Goal: Task Accomplishment & Management: Manage account settings

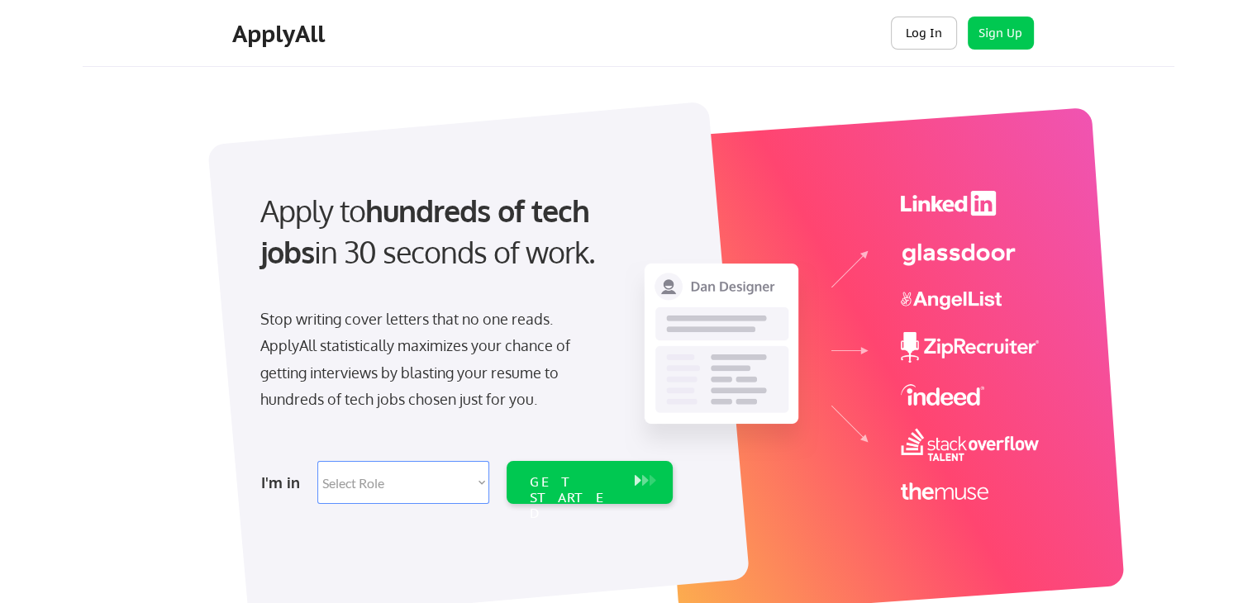
click at [933, 23] on button "Log In" at bounding box center [924, 33] width 66 height 33
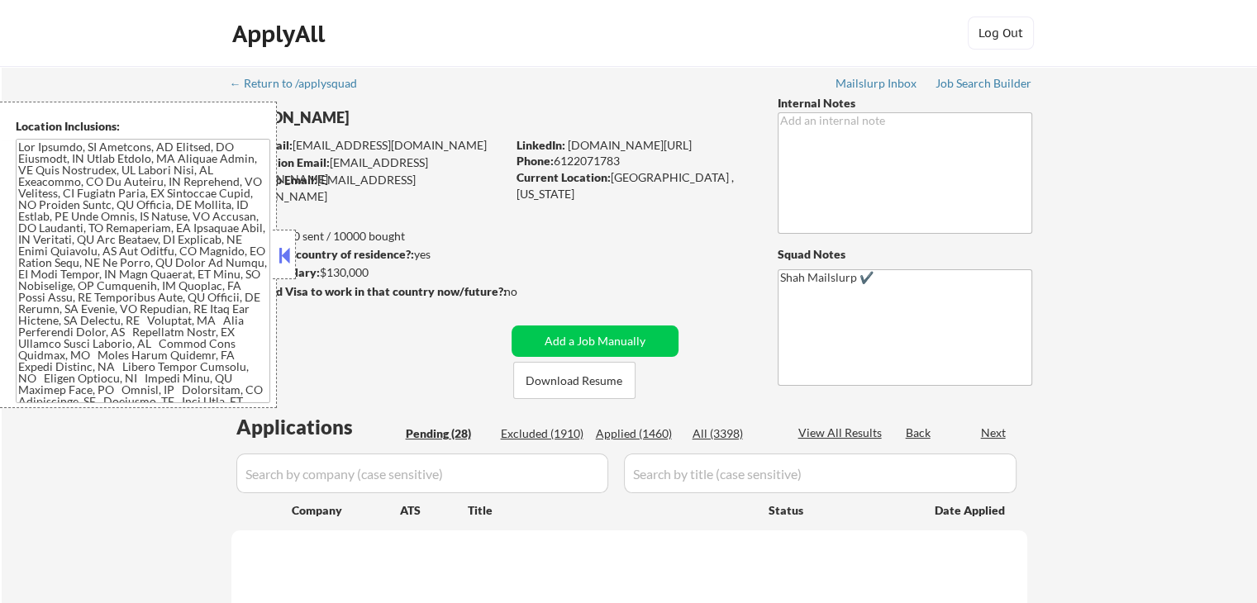
select select ""pending""
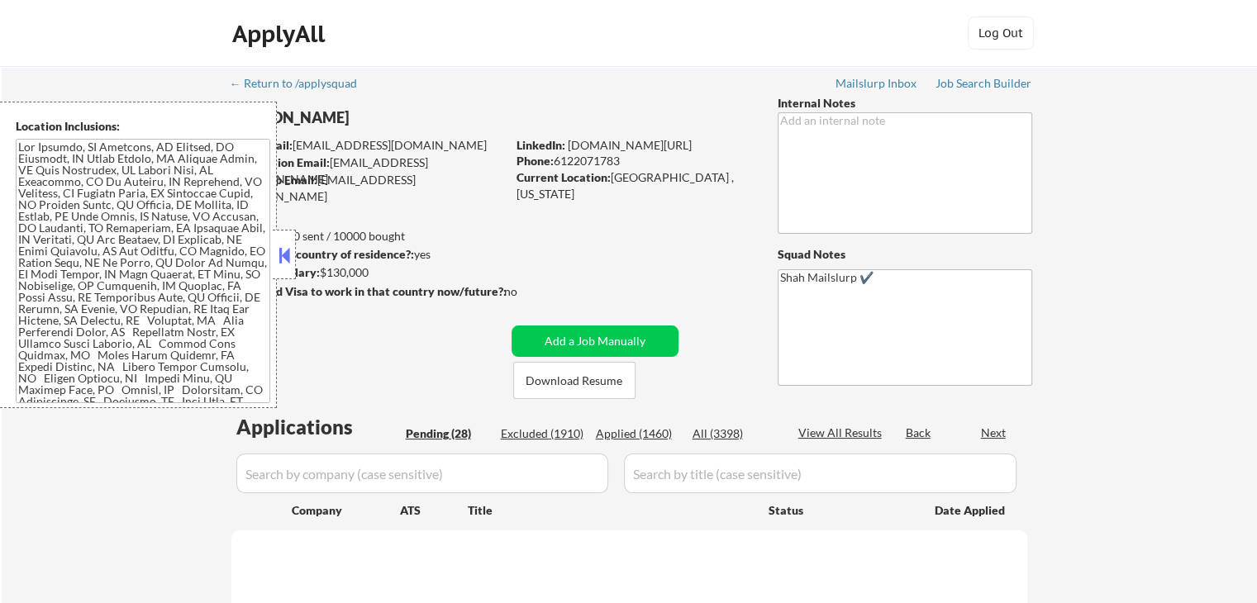
select select ""pending""
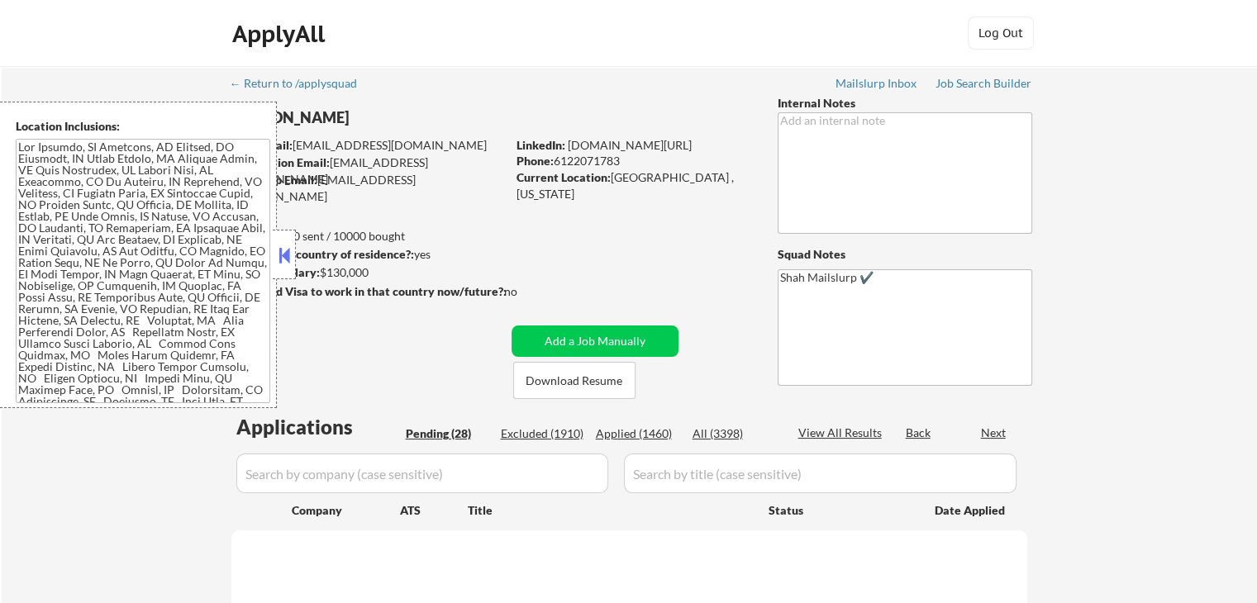
select select ""pending""
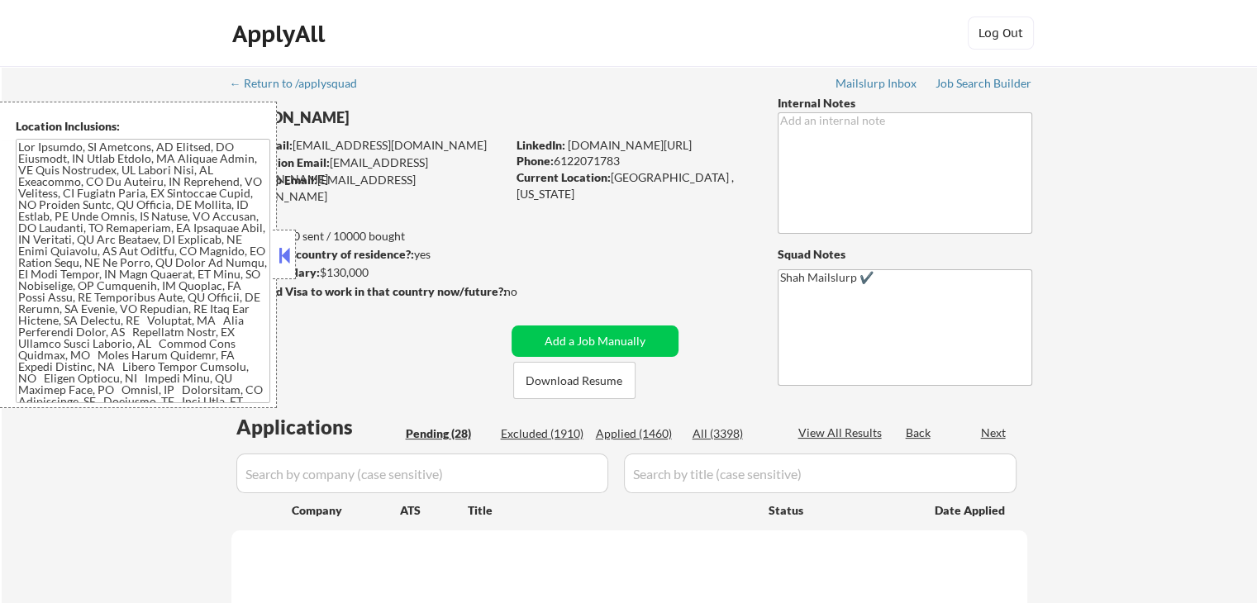
select select ""pending""
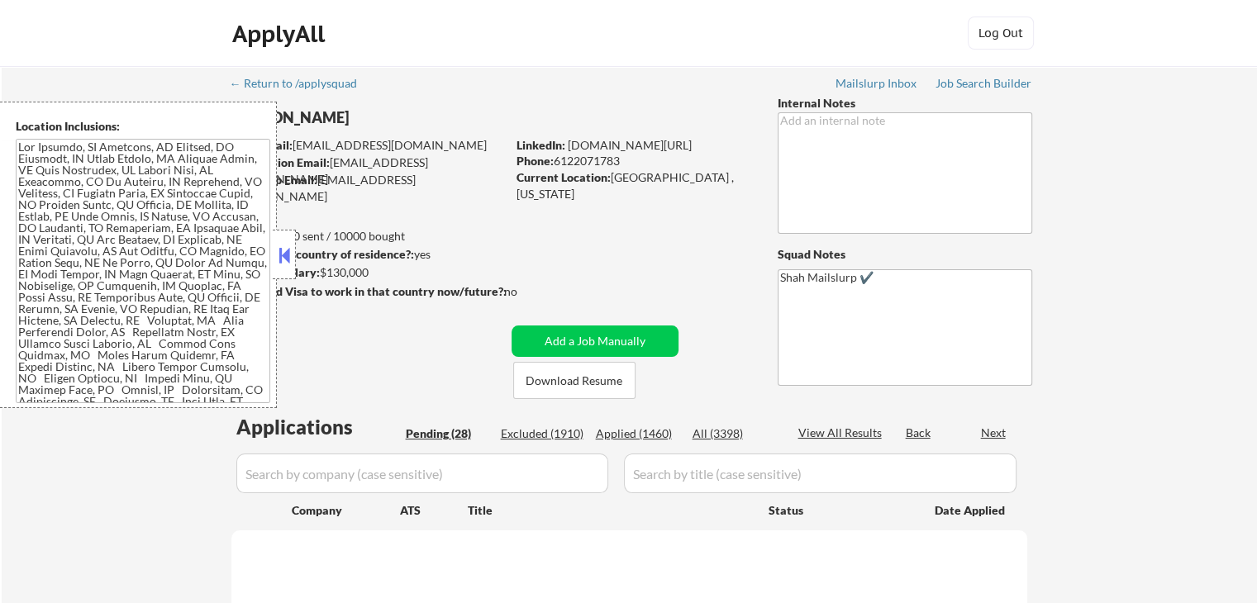
select select ""pending""
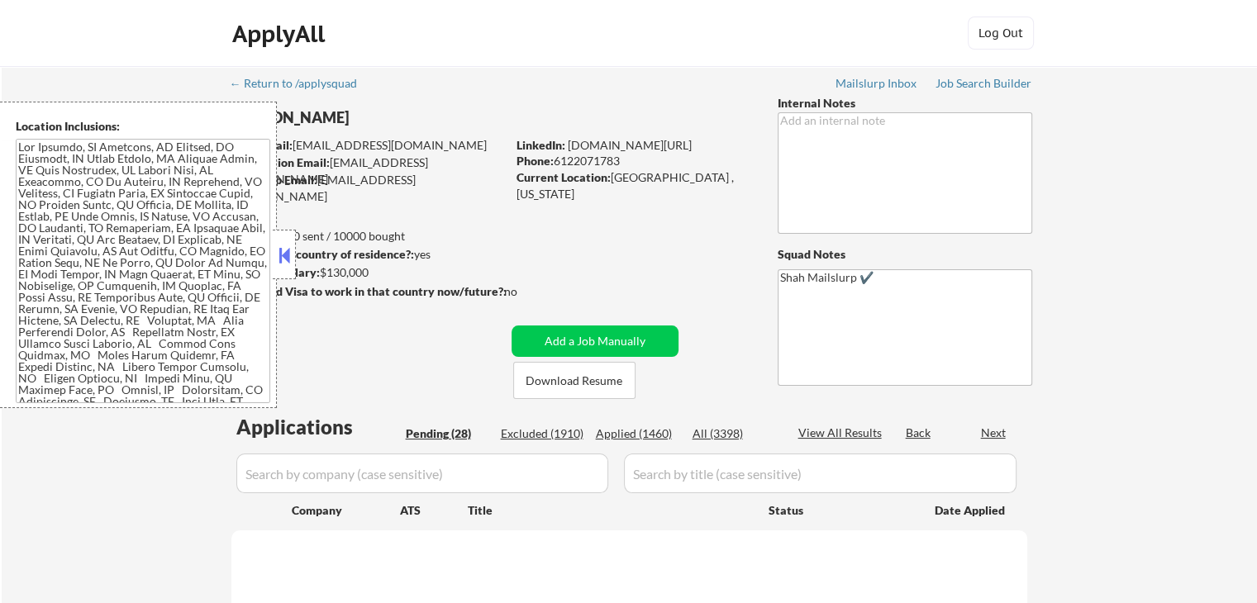
select select ""pending""
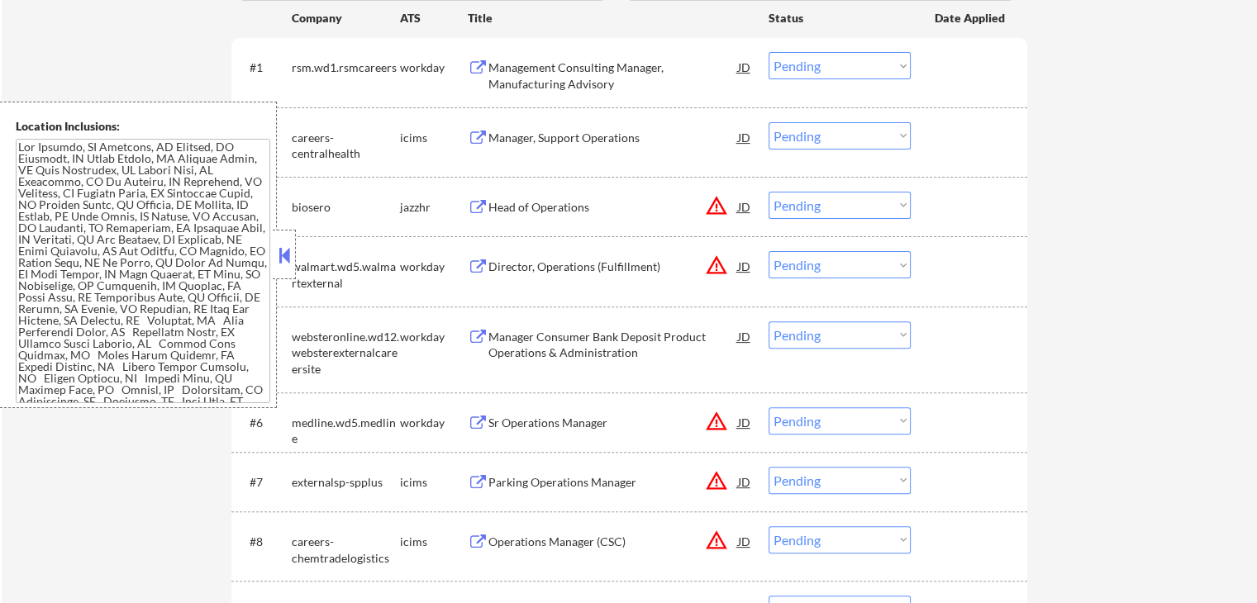
scroll to position [496, 0]
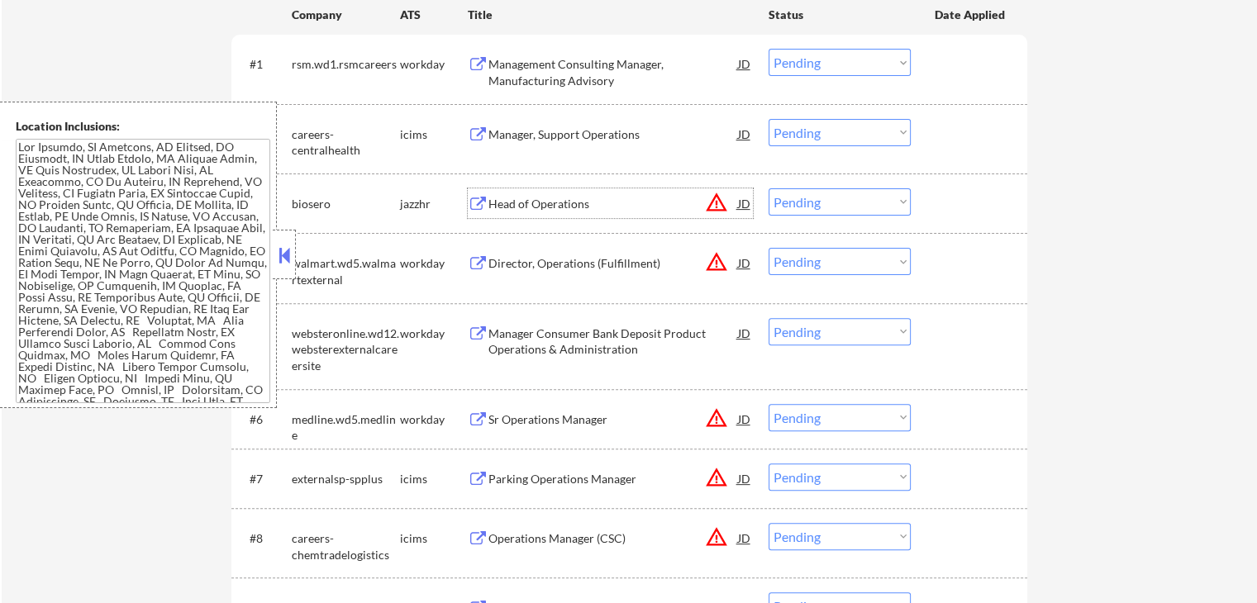
click at [586, 209] on div "Head of Operations" at bounding box center [613, 204] width 250 height 17
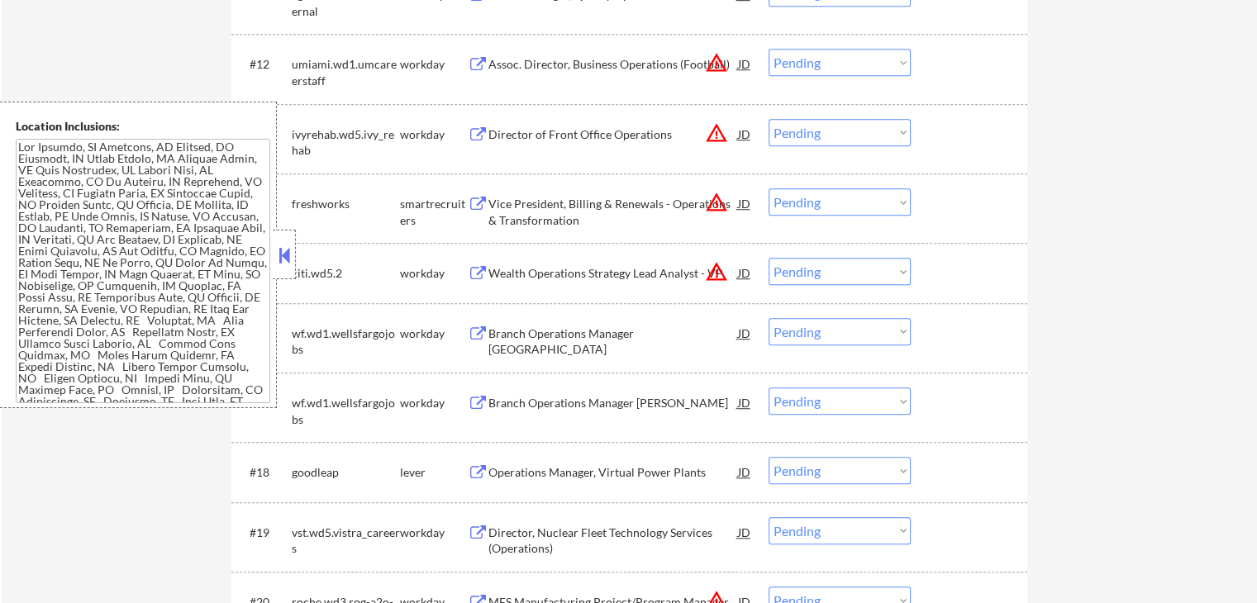
scroll to position [1240, 0]
click at [612, 203] on div "Vice President, Billing & Renewals - Operations & Transformation" at bounding box center [613, 211] width 250 height 32
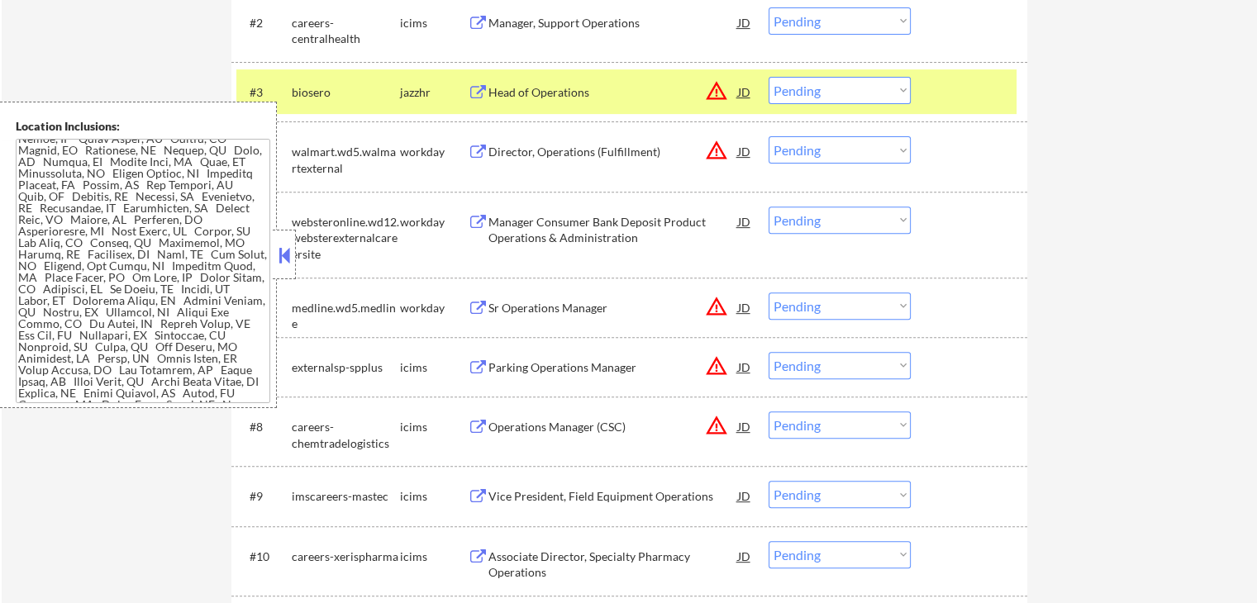
scroll to position [579, 0]
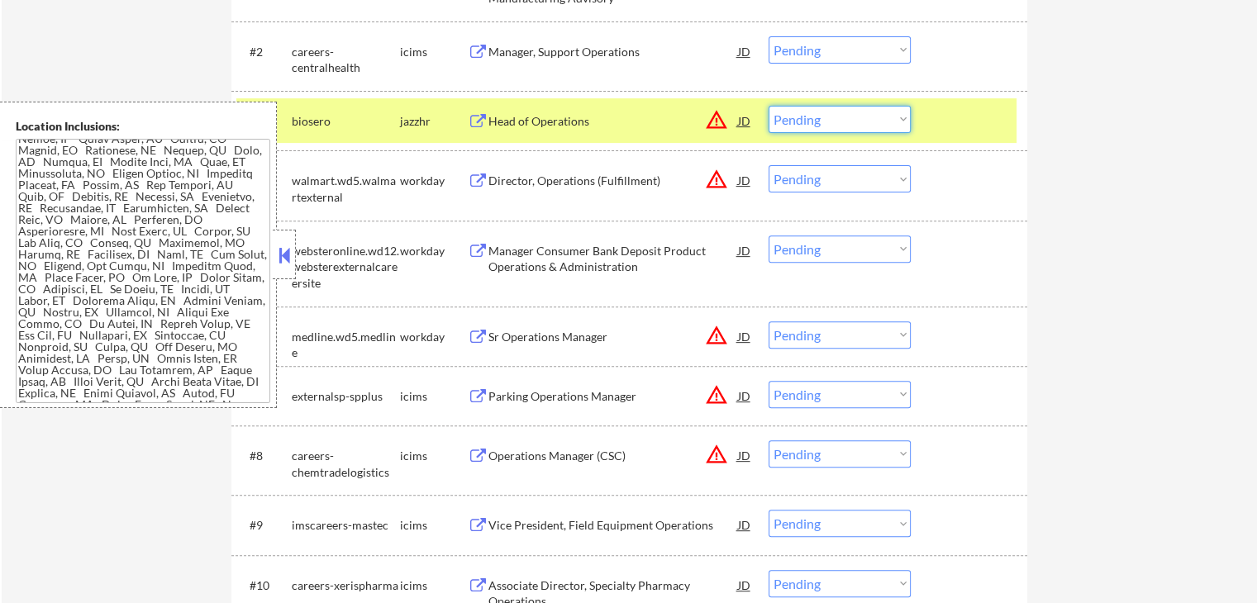
click at [869, 124] on select "Choose an option... Pending Applied Excluded (Questions) Excluded (Expired) Exc…" at bounding box center [840, 119] width 142 height 27
click at [769, 106] on select "Choose an option... Pending Applied Excluded (Questions) Excluded (Expired) Exc…" at bounding box center [840, 119] width 142 height 27
select select ""pending""
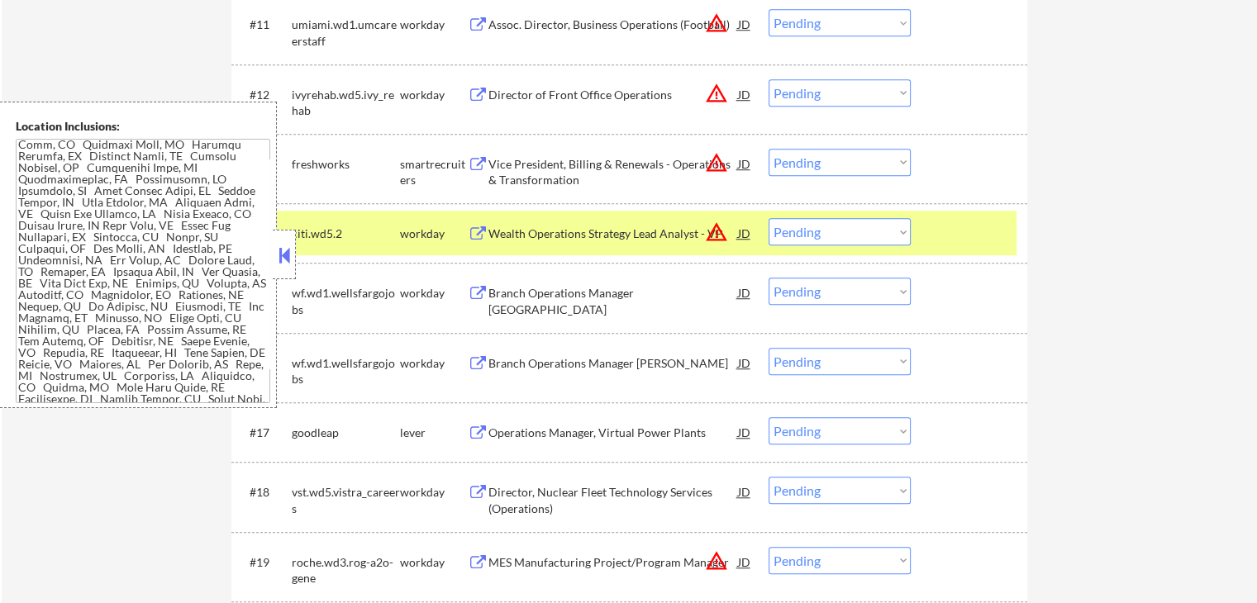
scroll to position [1240, 0]
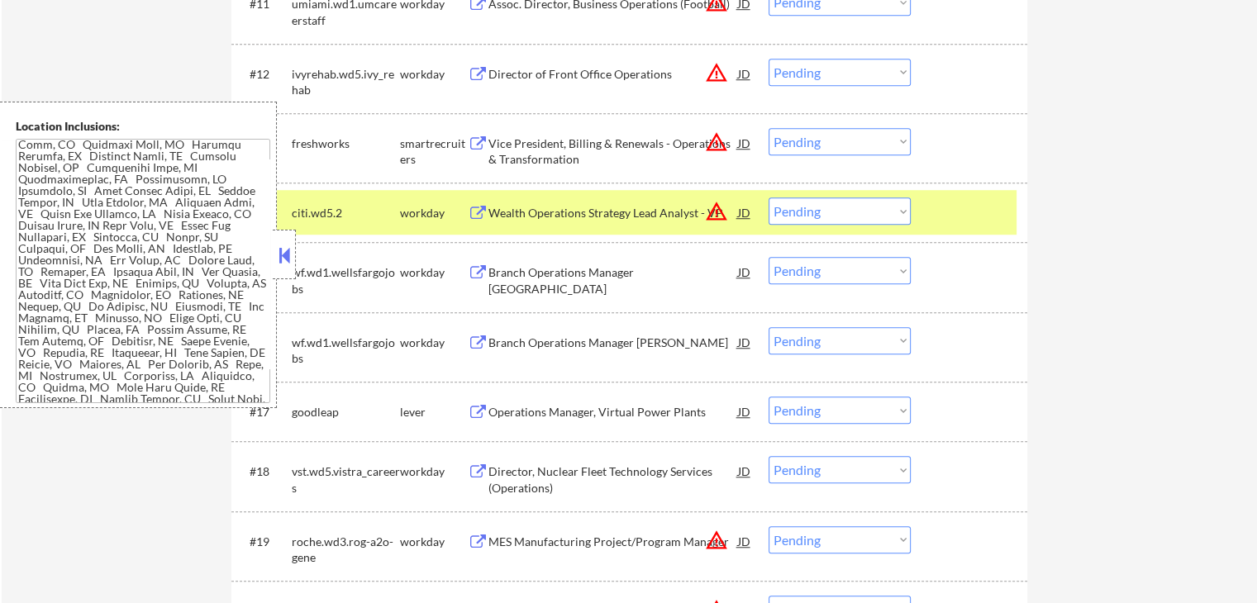
click at [795, 140] on select "Choose an option... Pending Applied Excluded (Questions) Excluded (Expired) Exc…" at bounding box center [840, 141] width 142 height 27
click at [769, 128] on select "Choose an option... Pending Applied Excluded (Questions) Excluded (Expired) Exc…" at bounding box center [840, 141] width 142 height 27
select select ""pending""
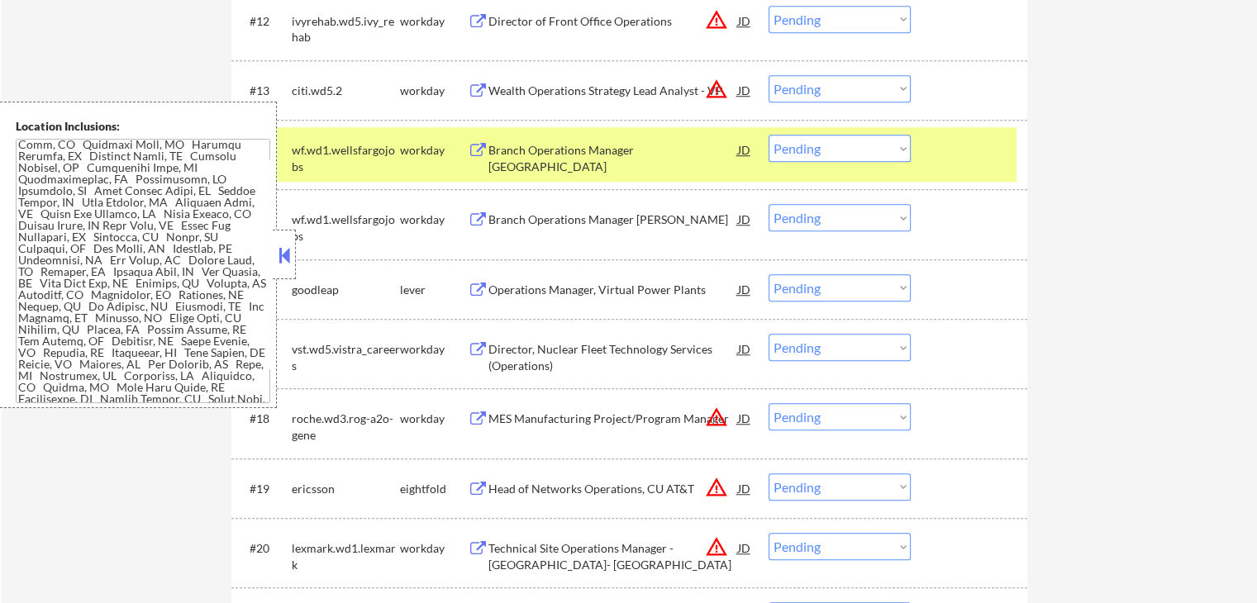
scroll to position [1322, 0]
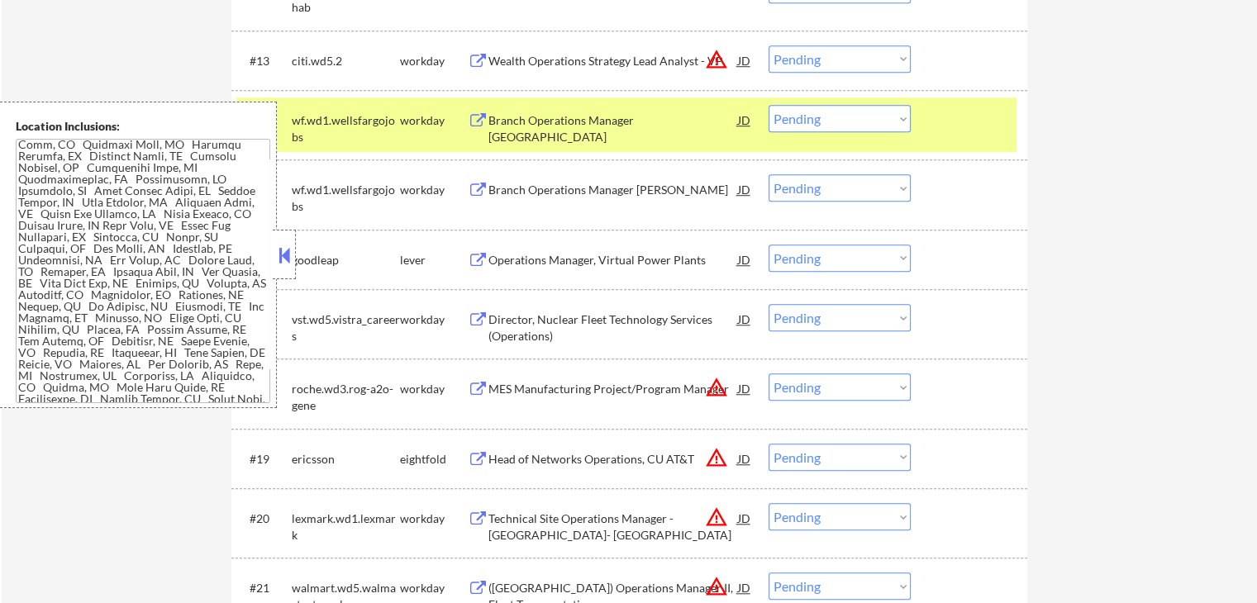
click at [646, 261] on div "Operations Manager, Virtual Power Plants" at bounding box center [613, 260] width 250 height 17
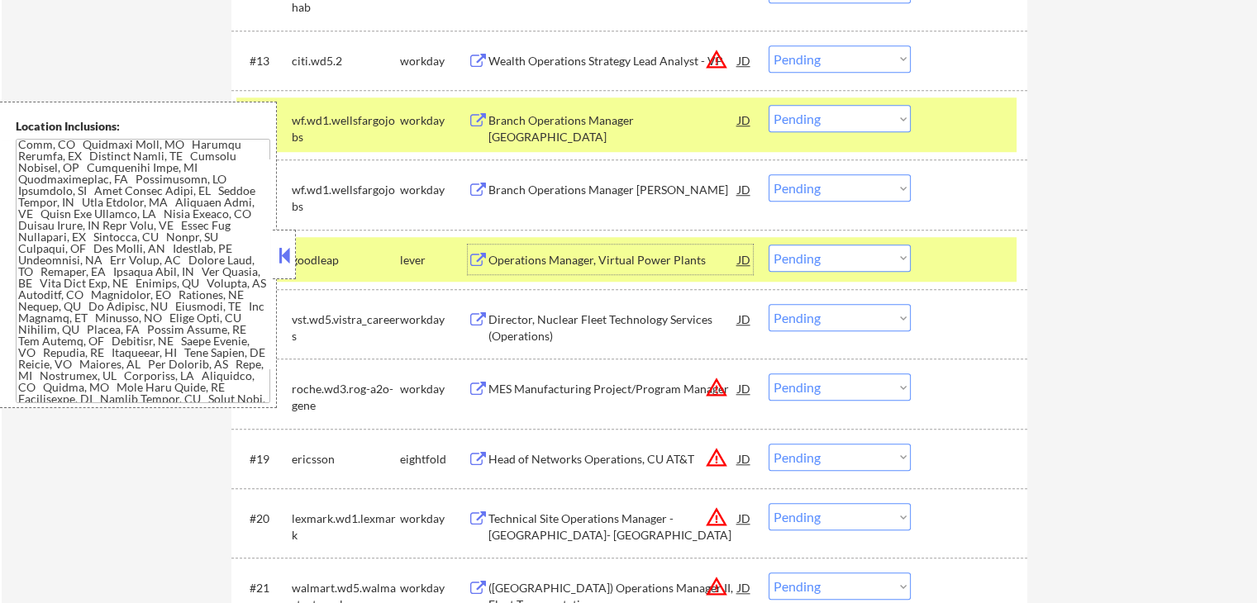
drag, startPoint x: 868, startPoint y: 259, endPoint x: 866, endPoint y: 271, distance: 12.5
click at [868, 261] on select "Choose an option... Pending Applied Excluded (Questions) Excluded (Expired) Exc…" at bounding box center [840, 258] width 142 height 27
click at [769, 245] on select "Choose an option... Pending Applied Excluded (Questions) Excluded (Expired) Exc…" at bounding box center [840, 258] width 142 height 27
select select ""pending""
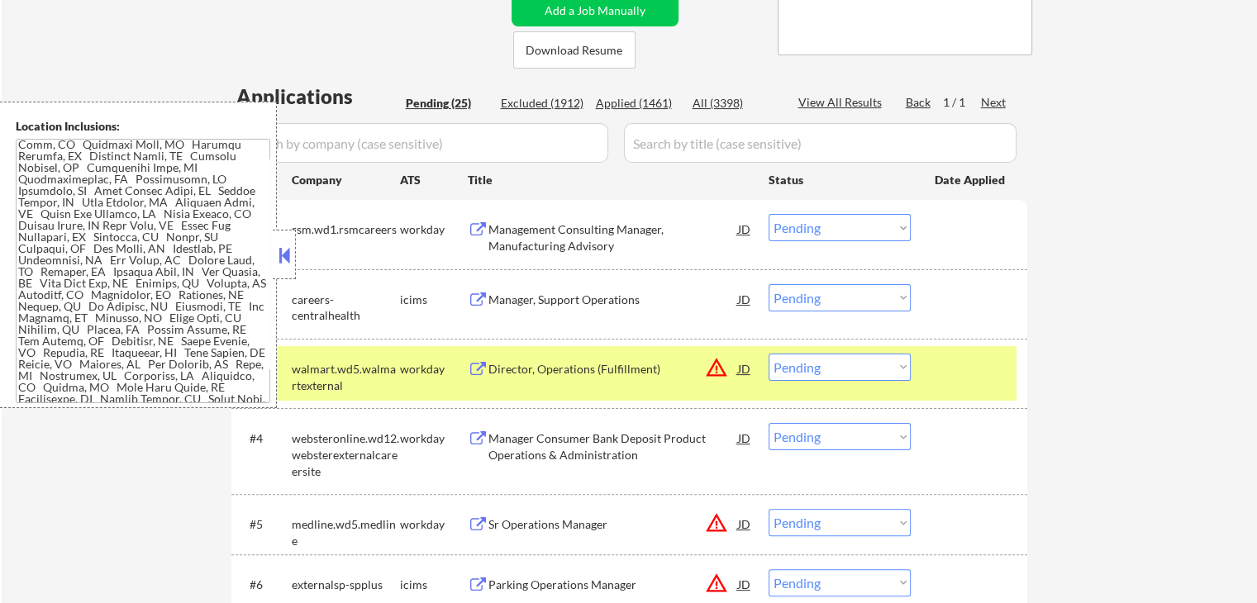
scroll to position [413, 0]
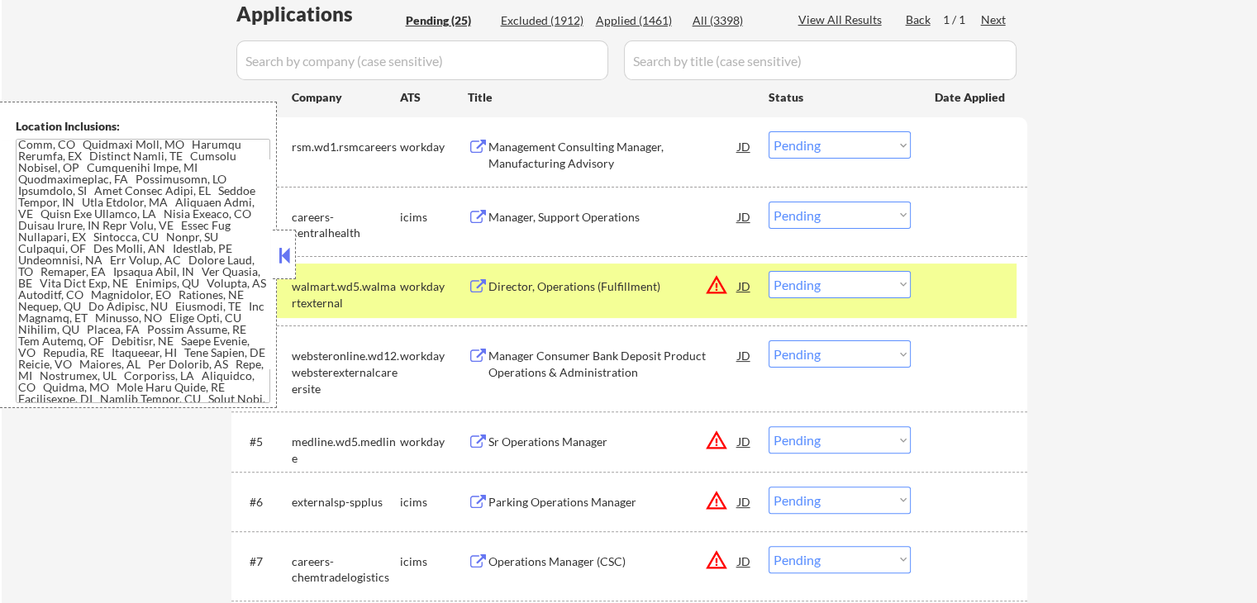
click at [602, 148] on div "Management Consulting Manager, Manufacturing Advisory" at bounding box center [613, 155] width 250 height 32
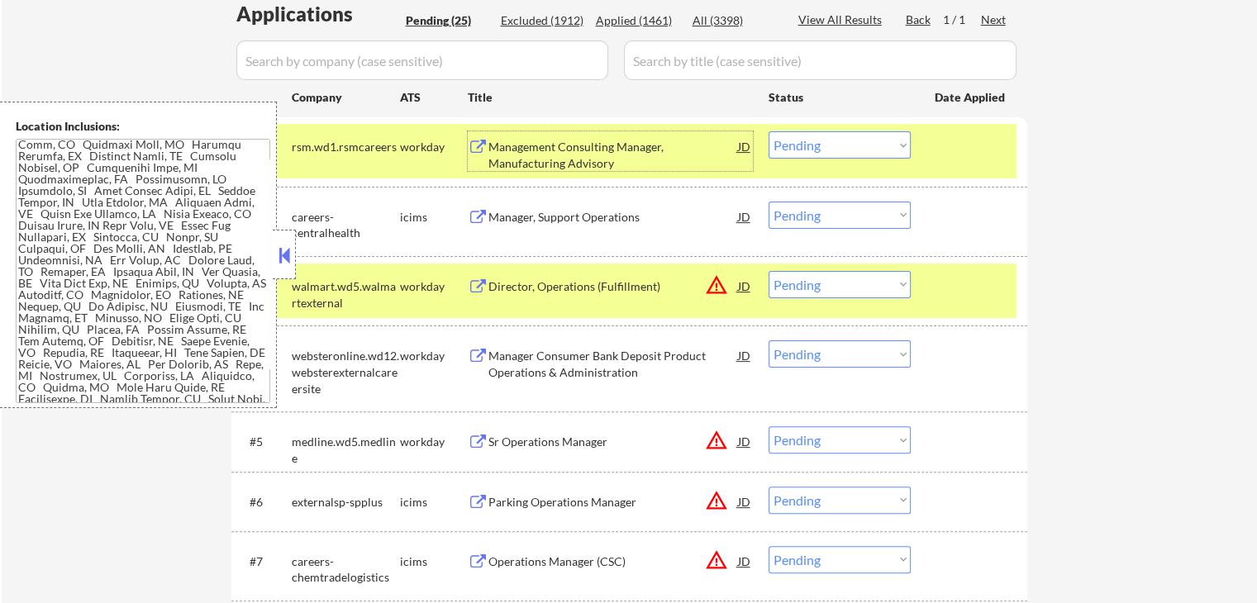
click at [635, 285] on div "Director, Operations (Fulfillment)" at bounding box center [613, 287] width 250 height 17
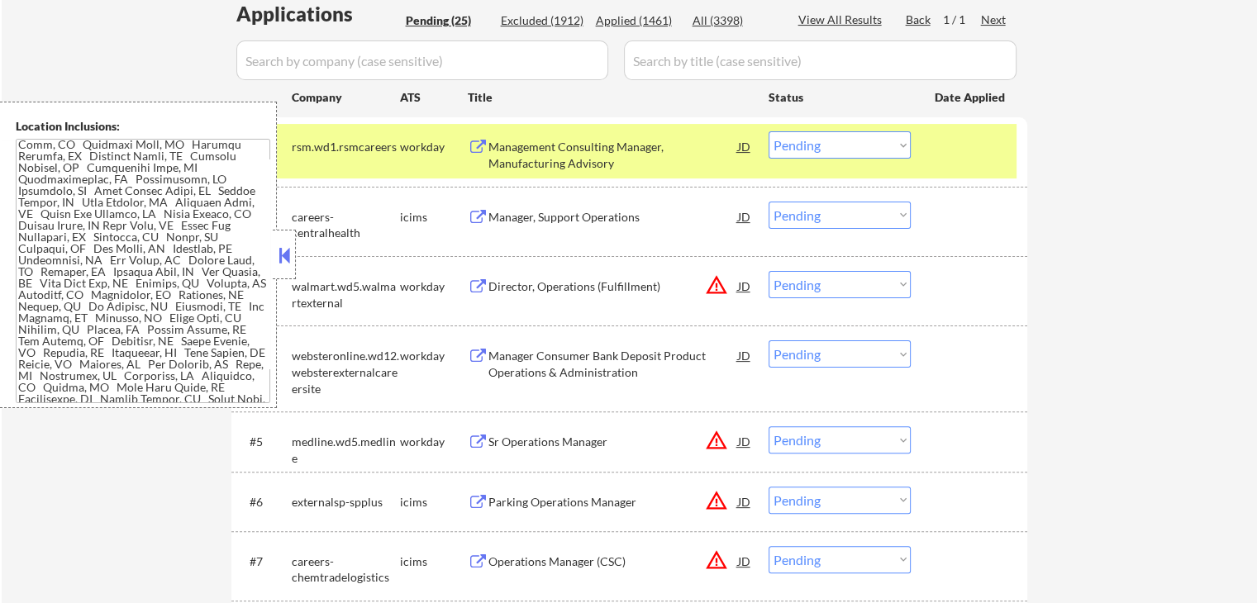
scroll to position [245, 0]
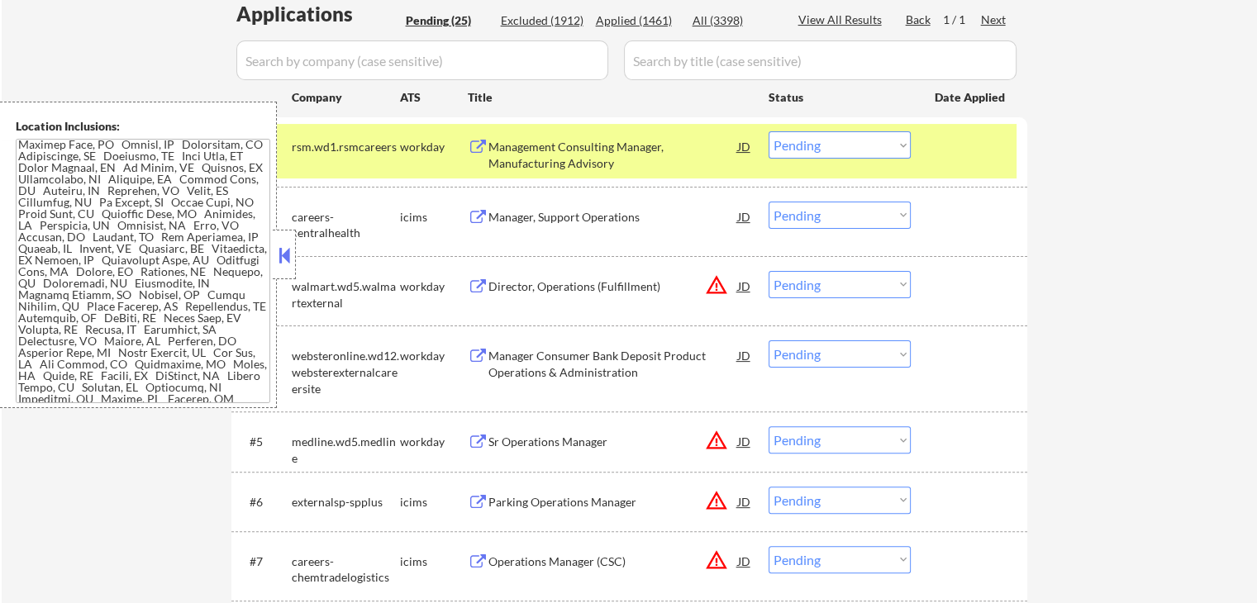
click at [820, 144] on select "Choose an option... Pending Applied Excluded (Questions) Excluded (Expired) Exc…" at bounding box center [840, 144] width 142 height 27
click at [769, 131] on select "Choose an option... Pending Applied Excluded (Questions) Excluded (Expired) Exc…" at bounding box center [840, 144] width 142 height 27
select select ""pending""
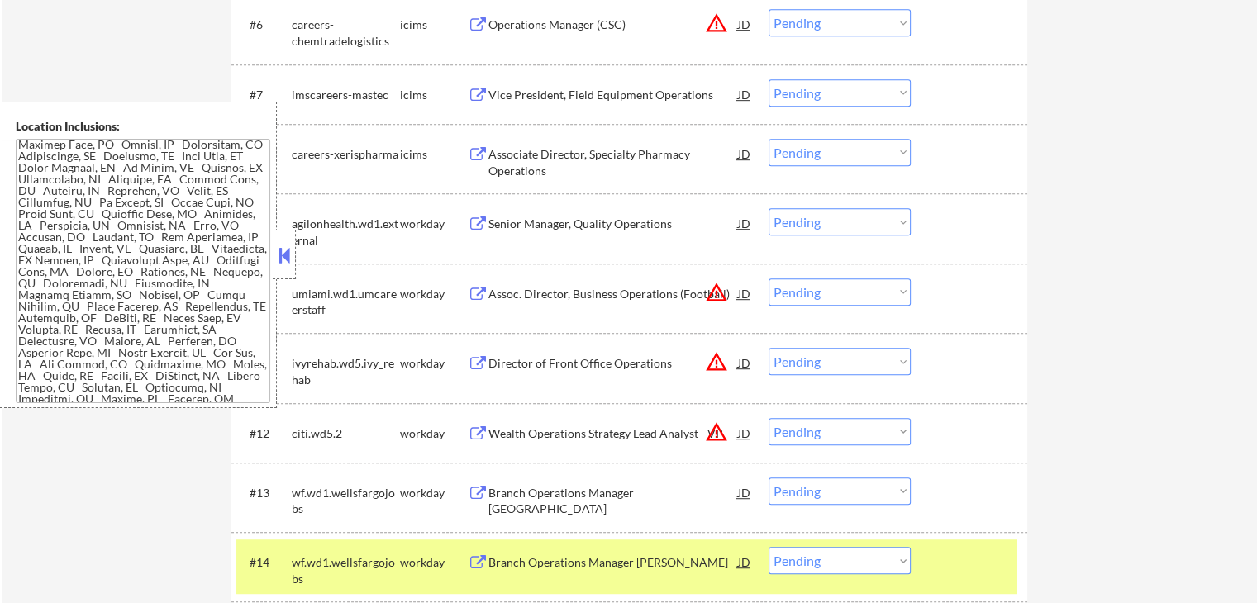
scroll to position [909, 0]
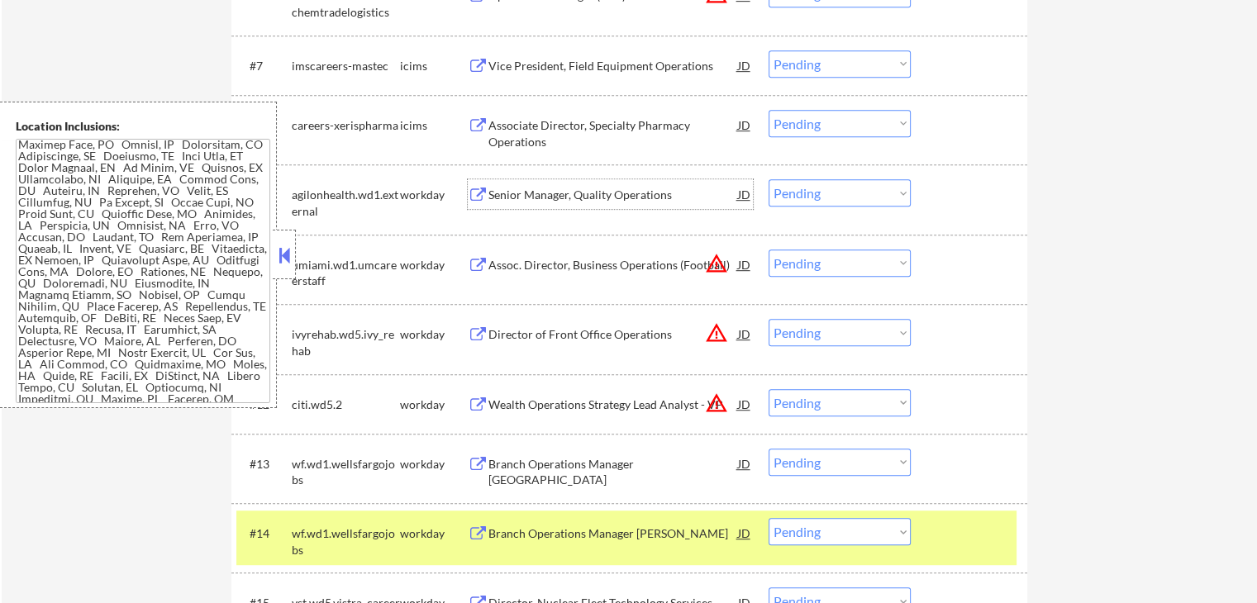
click at [612, 193] on div "Senior Manager, Quality Operations" at bounding box center [613, 195] width 250 height 17
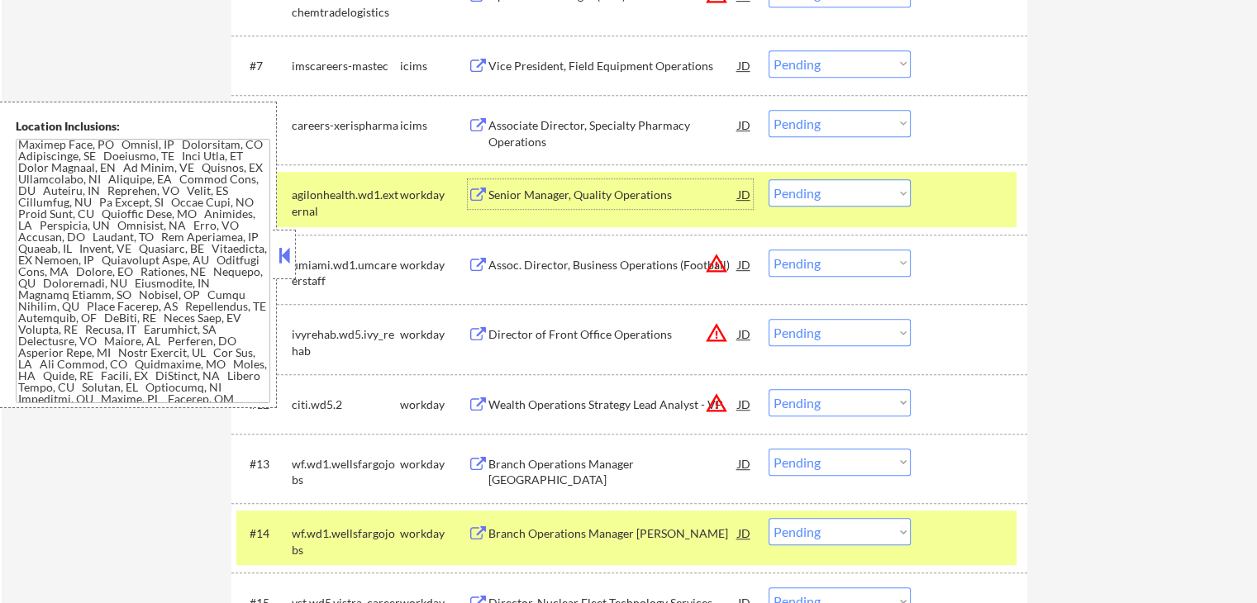
click at [618, 250] on div "Assoc. Director, Business Operations (Football)" at bounding box center [613, 265] width 250 height 30
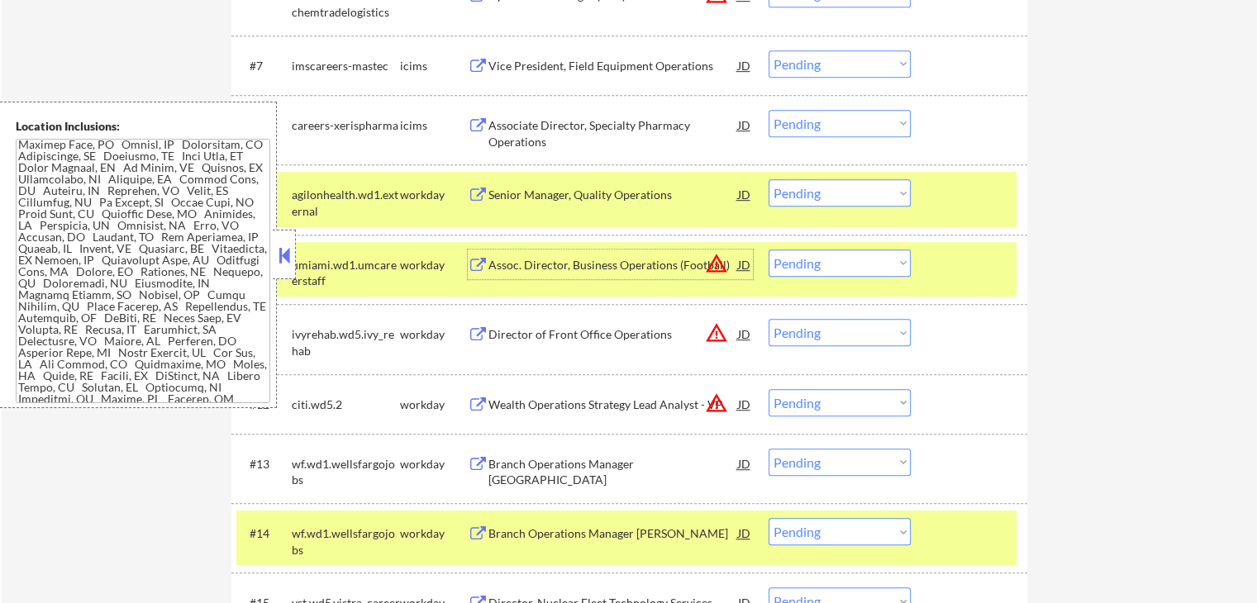
click at [824, 196] on select "Choose an option... Pending Applied Excluded (Questions) Excluded (Expired) Exc…" at bounding box center [840, 192] width 142 height 27
click at [769, 179] on select "Choose an option... Pending Applied Excluded (Questions) Excluded (Expired) Exc…" at bounding box center [840, 192] width 142 height 27
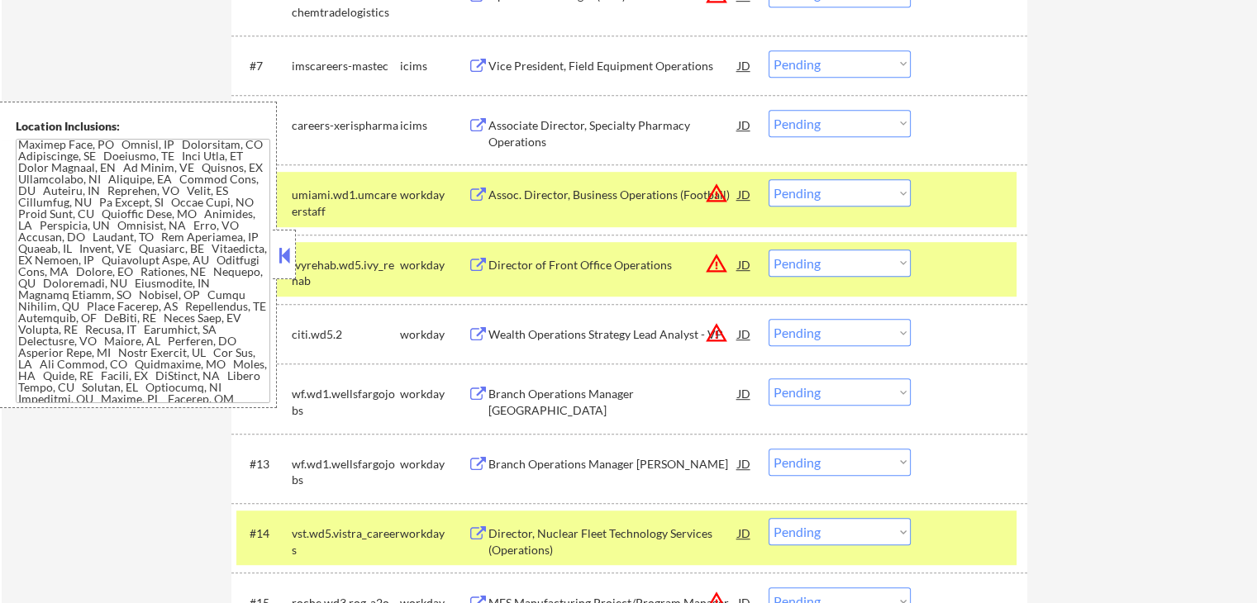
click at [635, 260] on div "Director of Front Office Operations" at bounding box center [613, 265] width 250 height 17
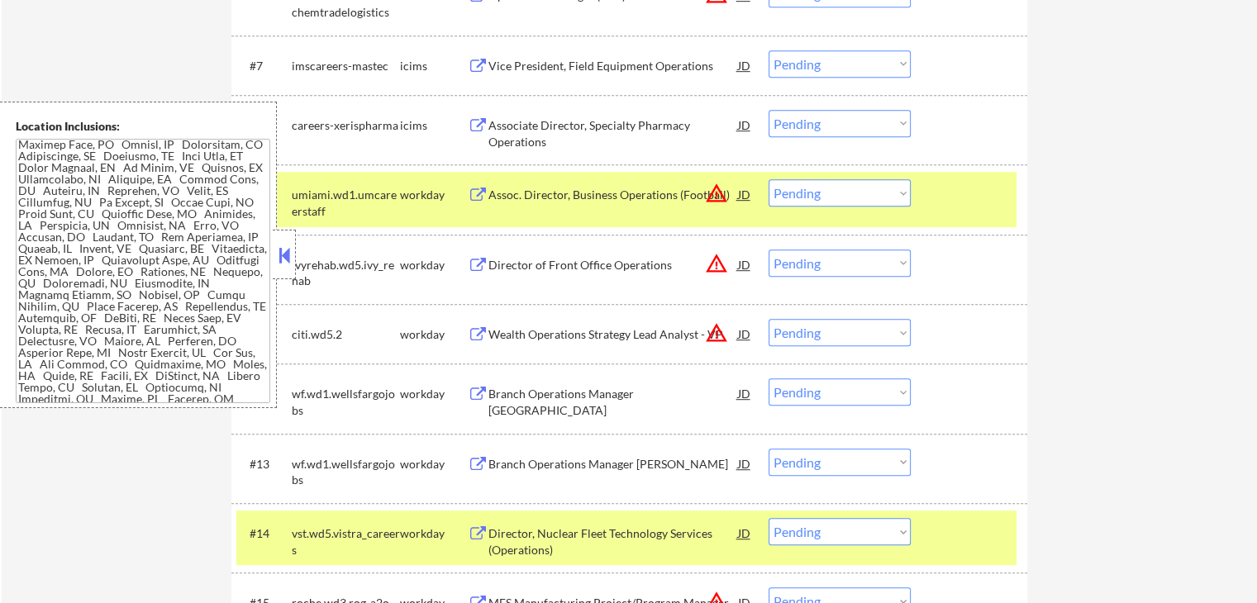
scroll to position [986, 0]
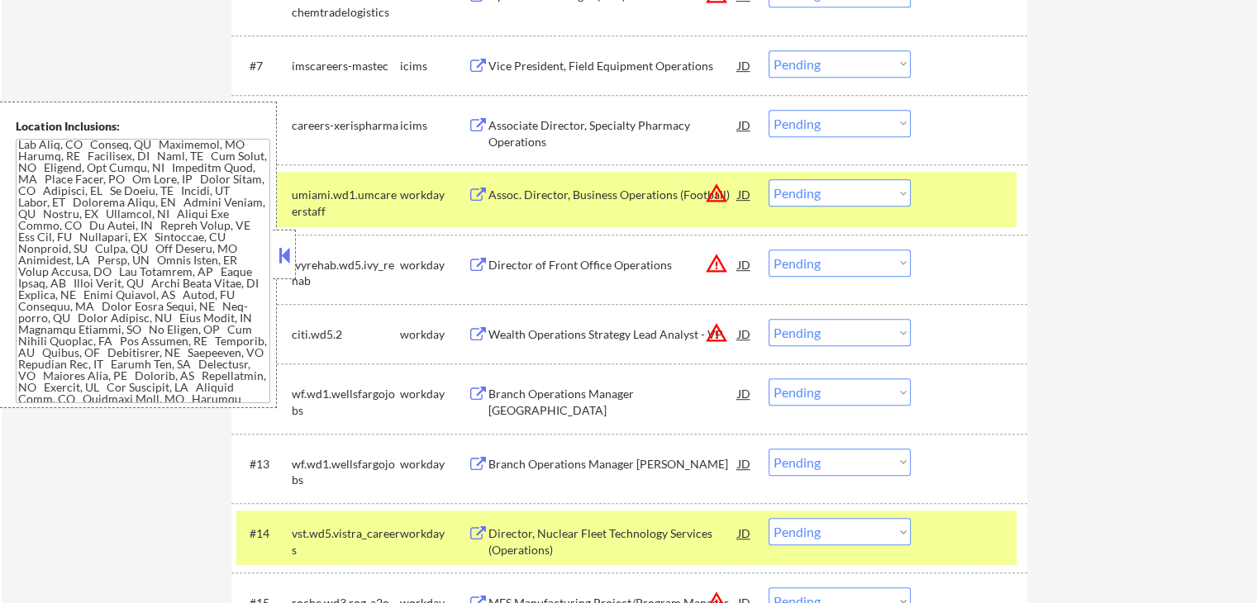
drag, startPoint x: 821, startPoint y: 193, endPoint x: 812, endPoint y: 205, distance: 14.7
click at [821, 194] on select "Choose an option... Pending Applied Excluded (Questions) Excluded (Expired) Exc…" at bounding box center [840, 192] width 142 height 27
click at [769, 179] on select "Choose an option... Pending Applied Excluded (Questions) Excluded (Expired) Exc…" at bounding box center [840, 192] width 142 height 27
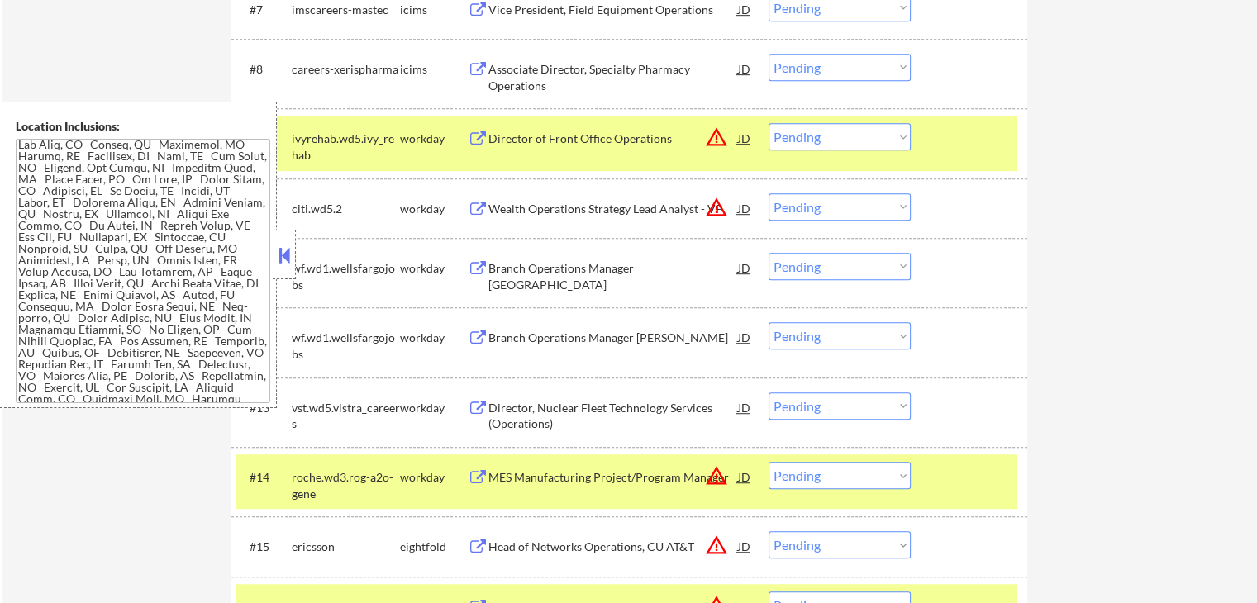
scroll to position [992, 0]
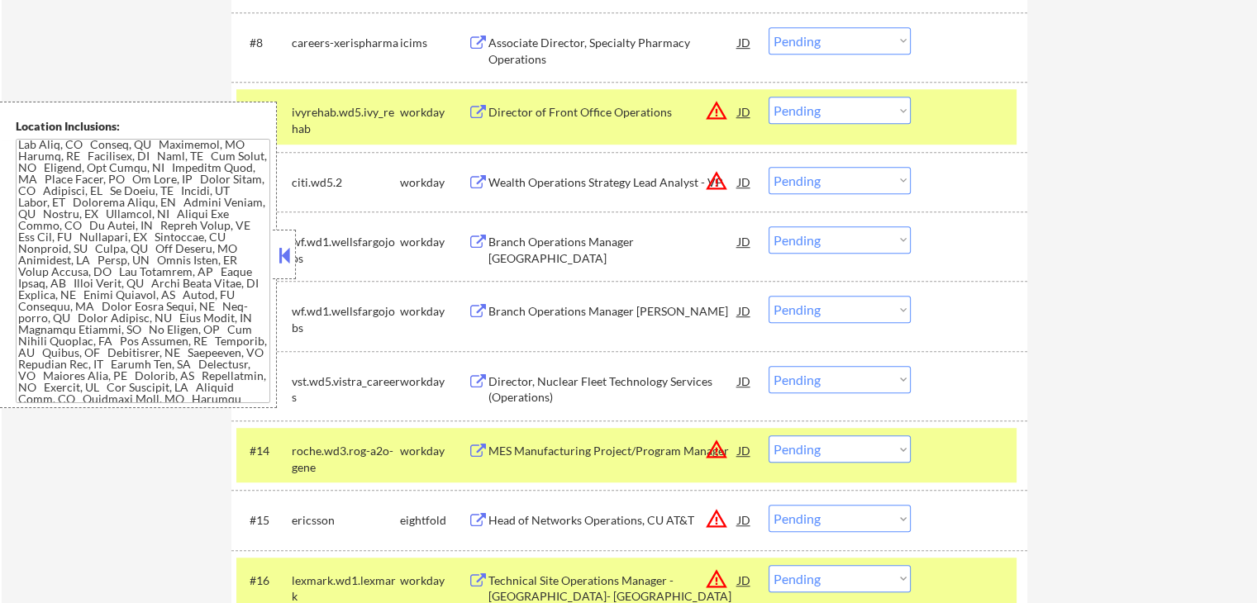
click at [647, 179] on div "Wealth Operations Strategy Lead Analyst - VP" at bounding box center [613, 182] width 250 height 17
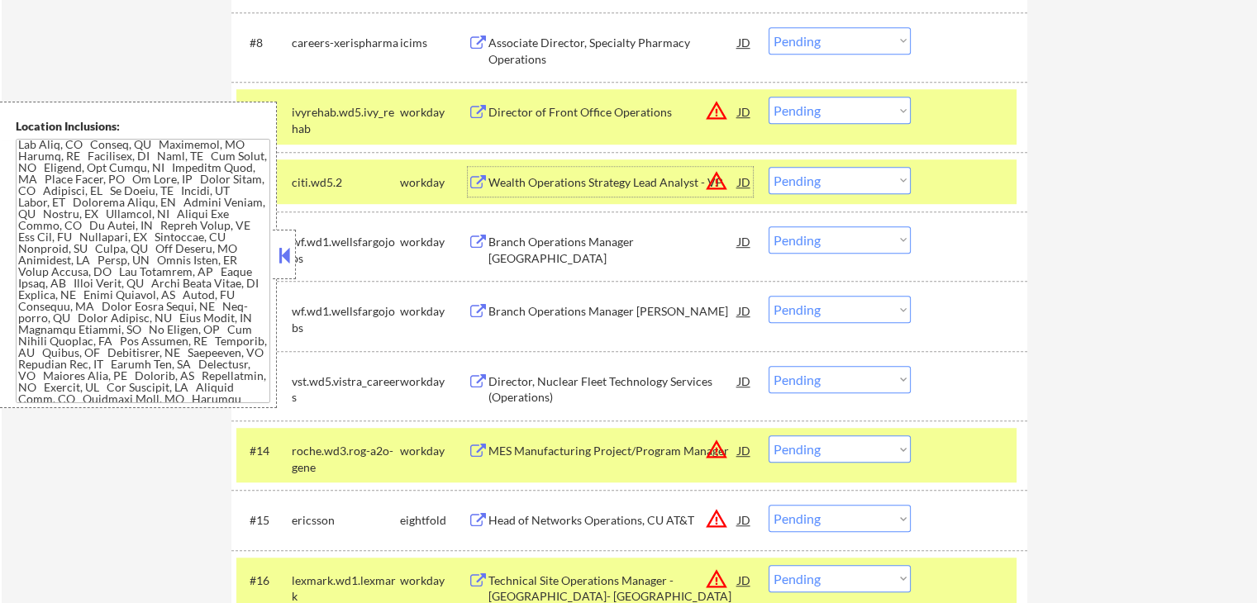
click at [832, 109] on select "Choose an option... Pending Applied Excluded (Questions) Excluded (Expired) Exc…" at bounding box center [840, 110] width 142 height 27
click at [769, 97] on select "Choose an option... Pending Applied Excluded (Questions) Excluded (Expired) Exc…" at bounding box center [840, 110] width 142 height 27
click at [669, 226] on div "Branch Operations Manager Riviera Village" at bounding box center [613, 241] width 250 height 30
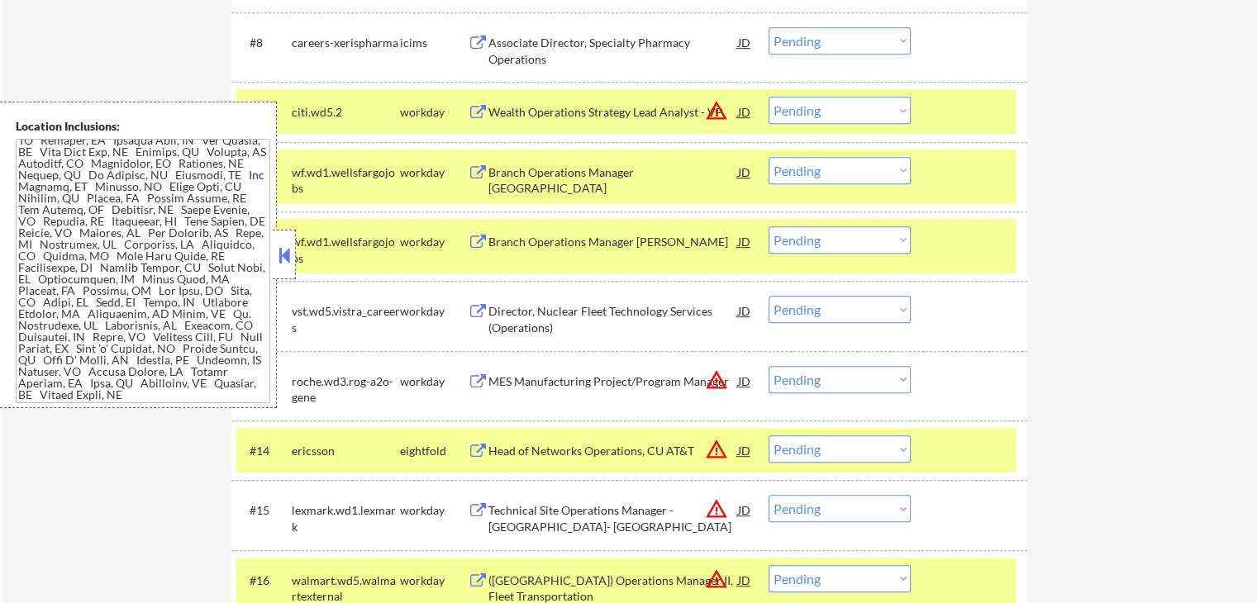
click at [804, 110] on select "Choose an option... Pending Applied Excluded (Questions) Excluded (Expired) Exc…" at bounding box center [840, 110] width 142 height 27
click at [769, 97] on select "Choose an option... Pending Applied Excluded (Questions) Excluded (Expired) Exc…" at bounding box center [840, 110] width 142 height 27
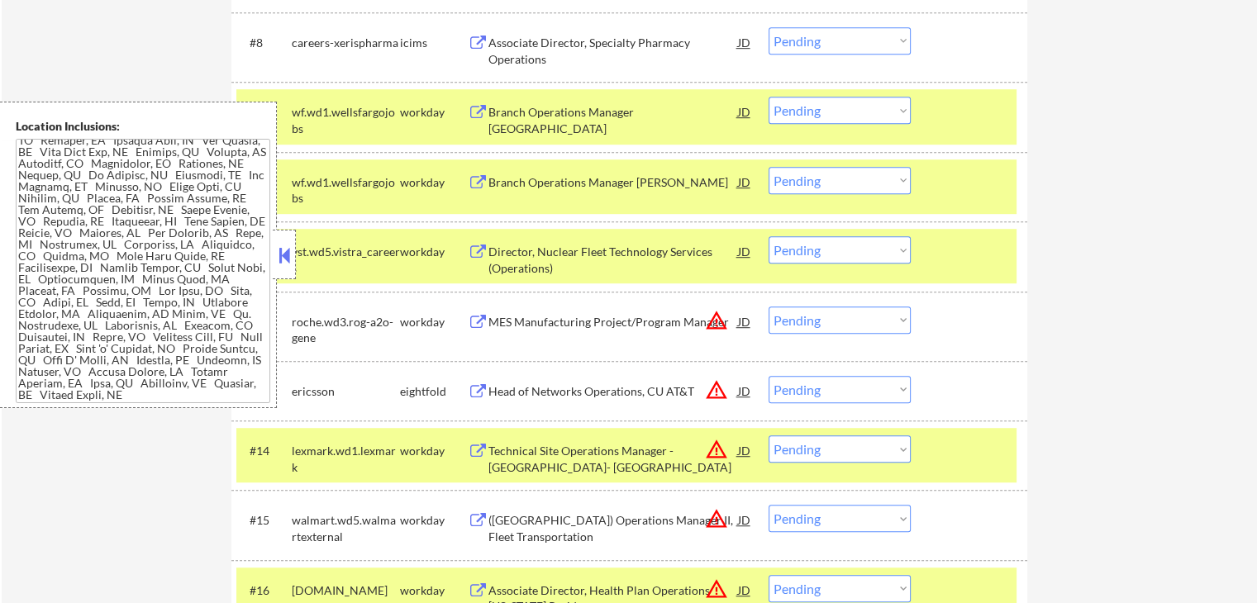
drag, startPoint x: 822, startPoint y: 103, endPoint x: 821, endPoint y: 118, distance: 14.9
click at [822, 103] on select "Choose an option... Pending Applied Excluded (Questions) Excluded (Expired) Exc…" at bounding box center [840, 110] width 142 height 27
click at [769, 97] on select "Choose an option... Pending Applied Excluded (Questions) Excluded (Expired) Exc…" at bounding box center [840, 110] width 142 height 27
click at [691, 173] on div "Branch Operations Manager Pico Rivera" at bounding box center [613, 182] width 250 height 30
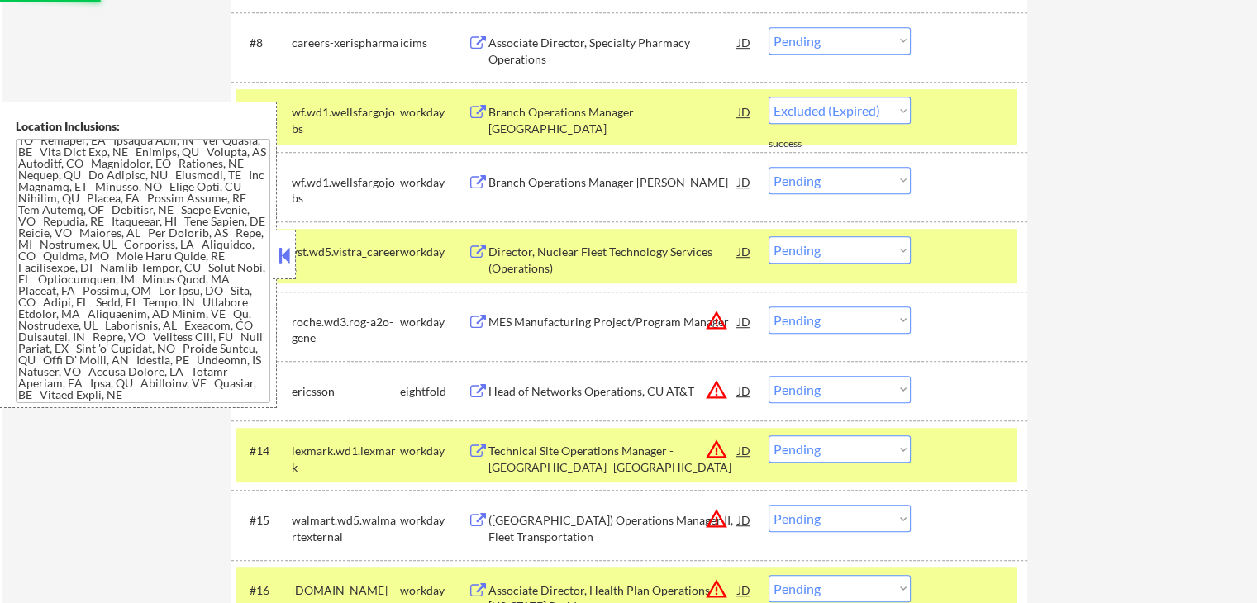
select select ""pending""
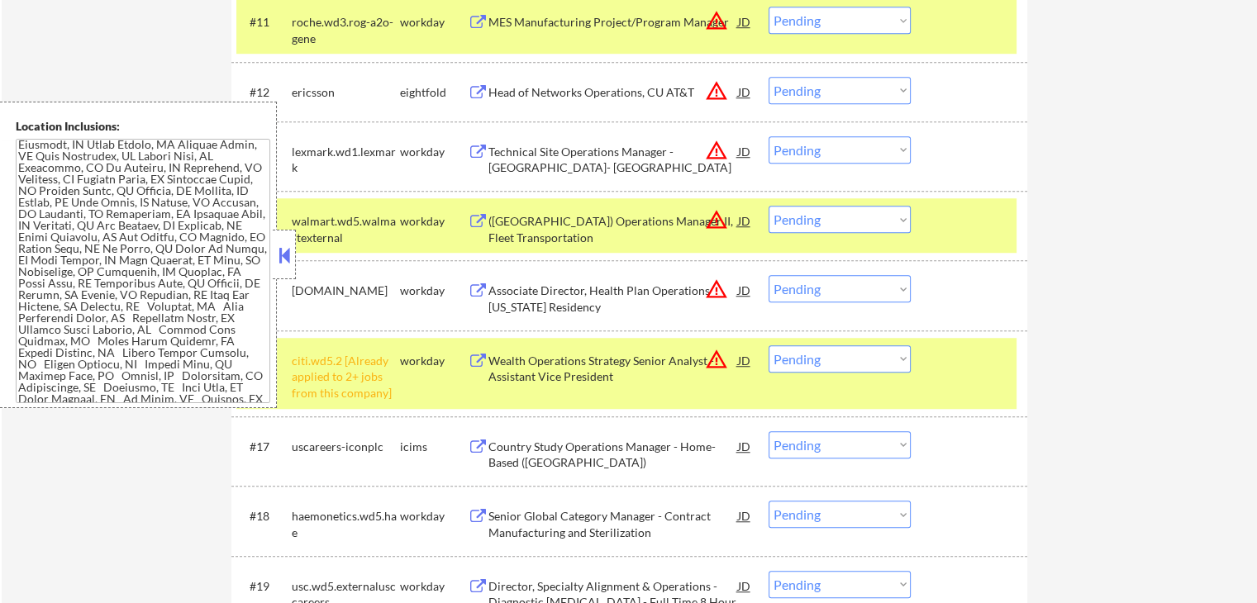
scroll to position [1322, 0]
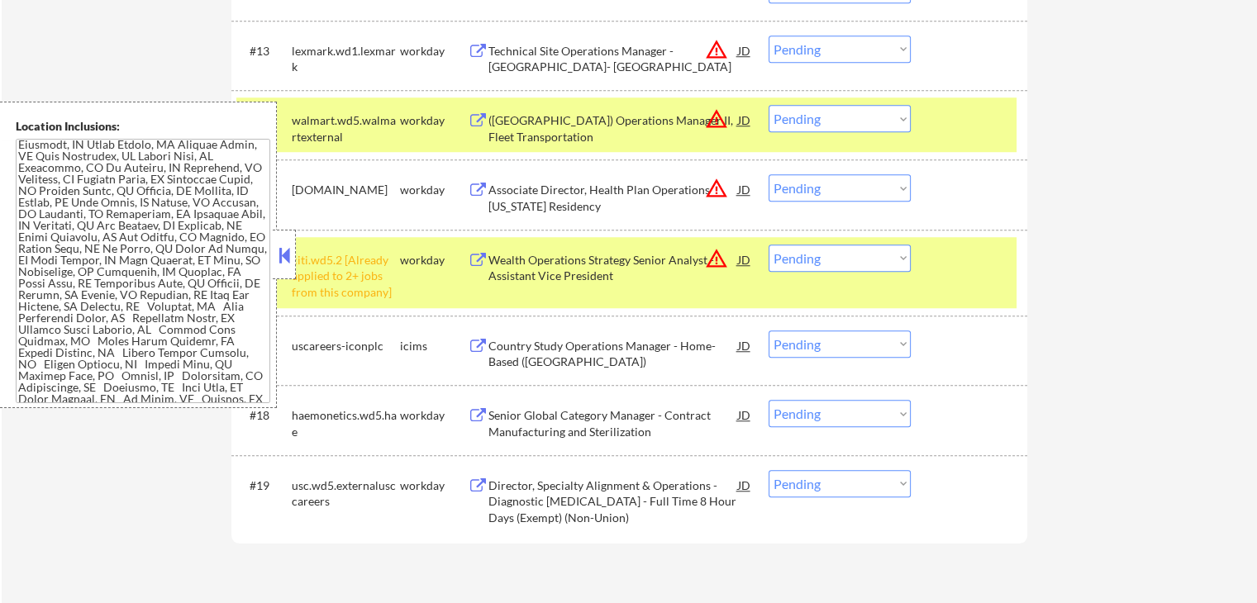
click at [839, 258] on select "Choose an option... Pending Applied Excluded (Questions) Excluded (Expired) Exc…" at bounding box center [840, 258] width 142 height 27
click at [769, 245] on select "Choose an option... Pending Applied Excluded (Questions) Excluded (Expired) Exc…" at bounding box center [840, 258] width 142 height 27
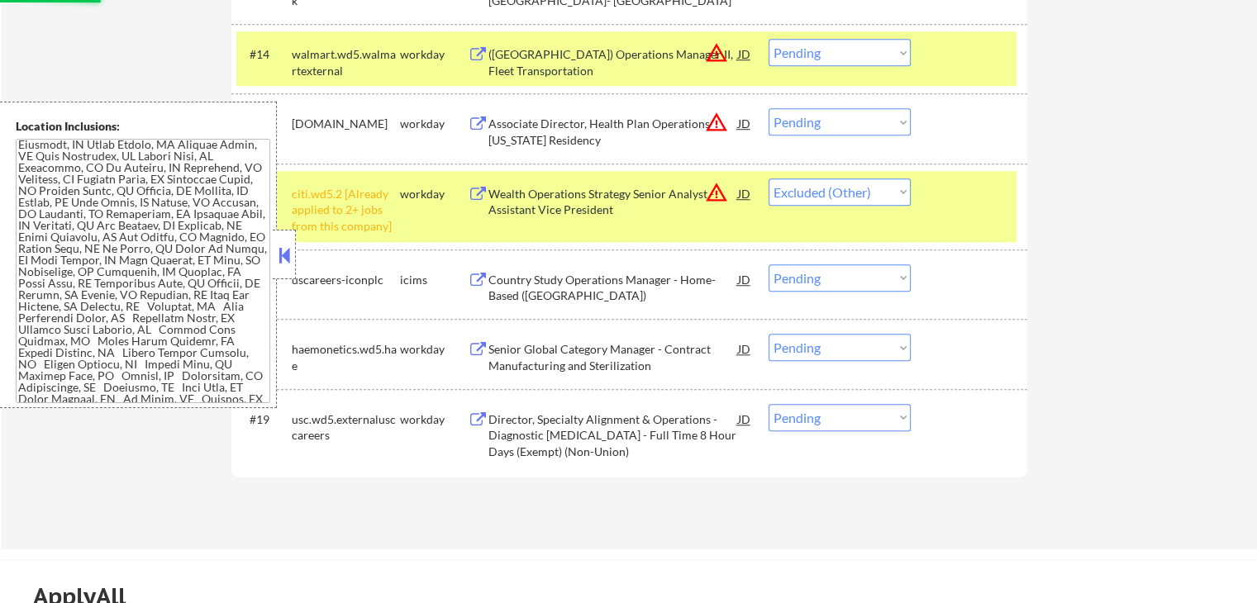
scroll to position [1488, 0]
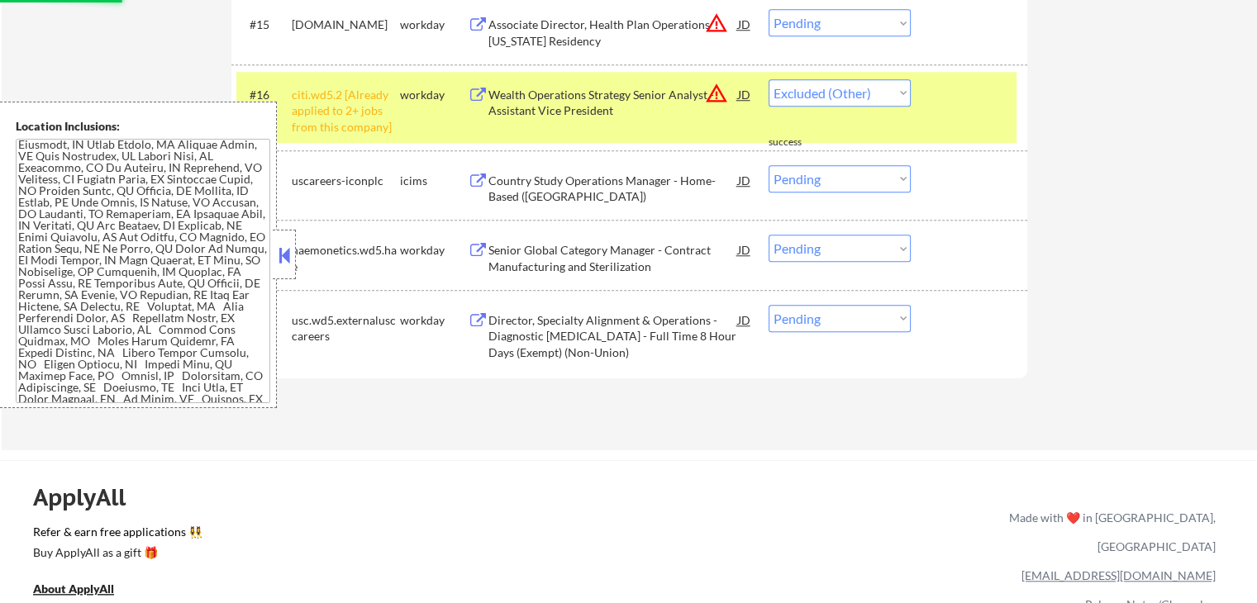
select select ""pending""
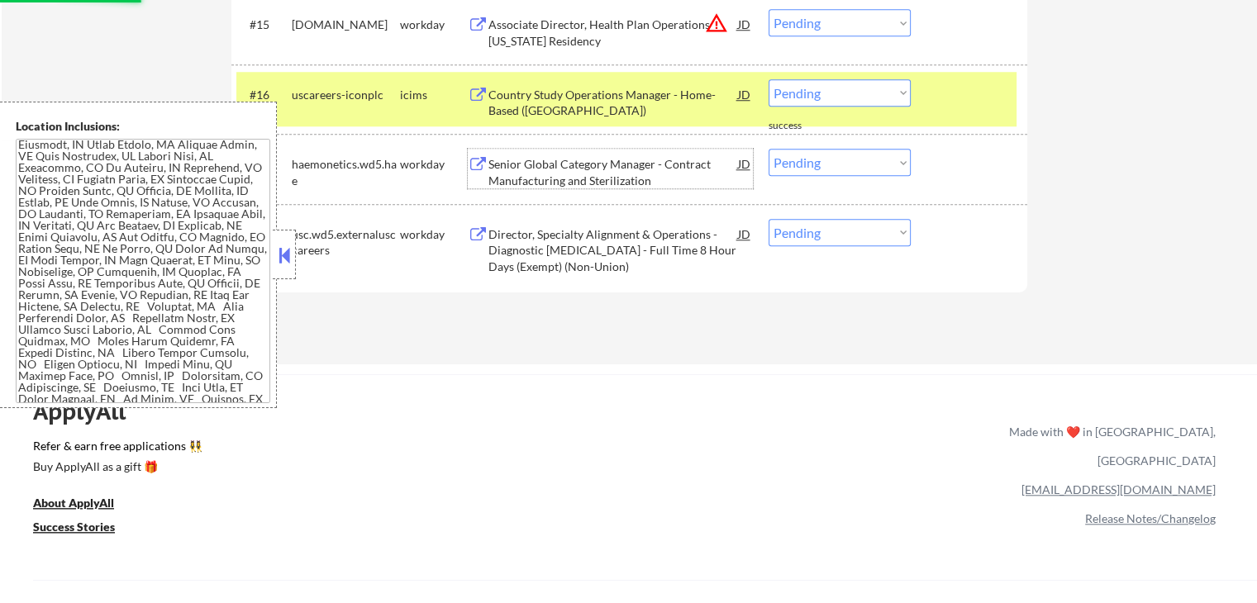
click at [641, 173] on div "Senior Global Category Manager - Contract Manufacturing and Sterilization" at bounding box center [613, 172] width 250 height 32
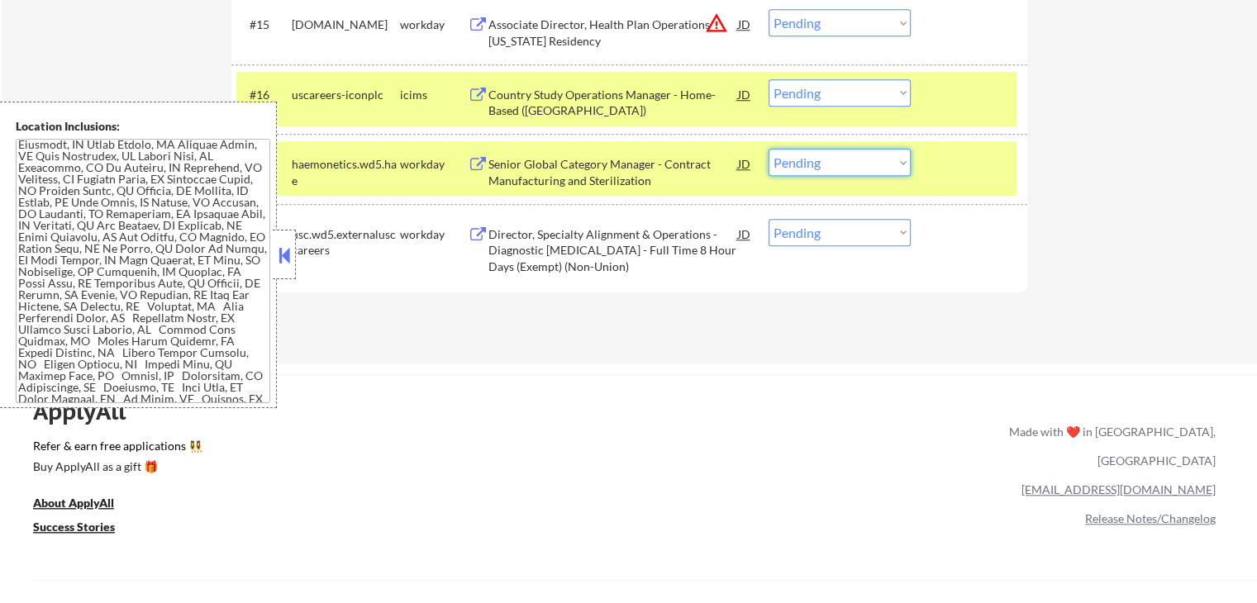
drag, startPoint x: 840, startPoint y: 165, endPoint x: 832, endPoint y: 169, distance: 8.9
click at [840, 165] on select "Choose an option... Pending Applied Excluded (Questions) Excluded (Expired) Exc…" at bounding box center [840, 162] width 142 height 27
click at [769, 149] on select "Choose an option... Pending Applied Excluded (Questions) Excluded (Expired) Exc…" at bounding box center [840, 162] width 142 height 27
select select ""pending""
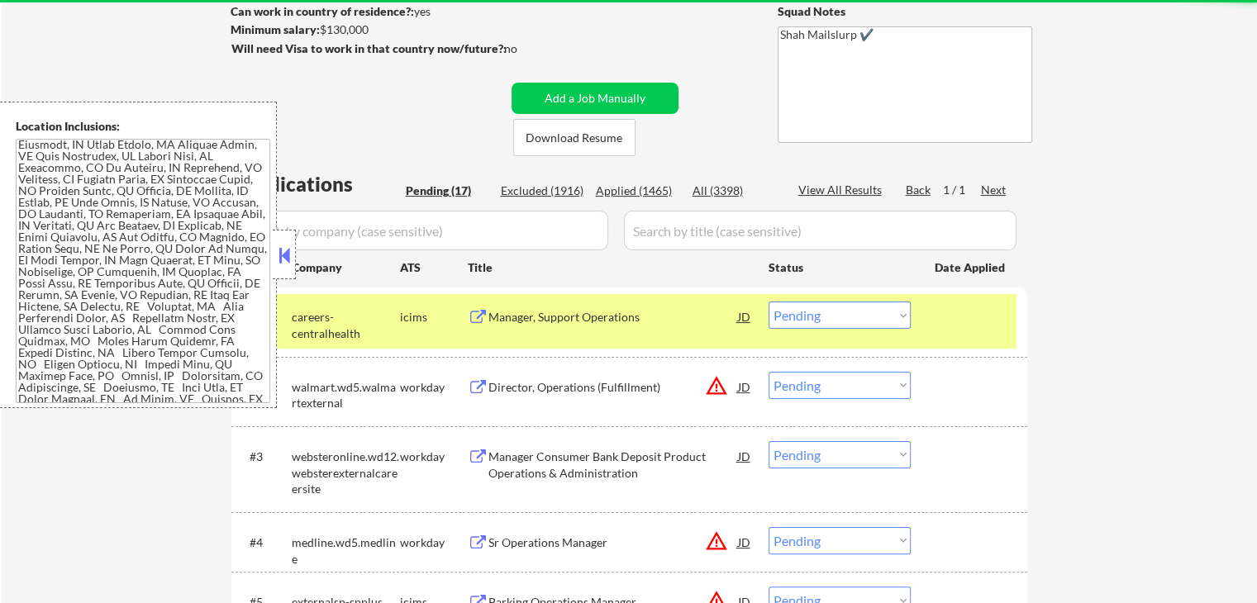
scroll to position [0, 0]
